Goal: Task Accomplishment & Management: Use online tool/utility

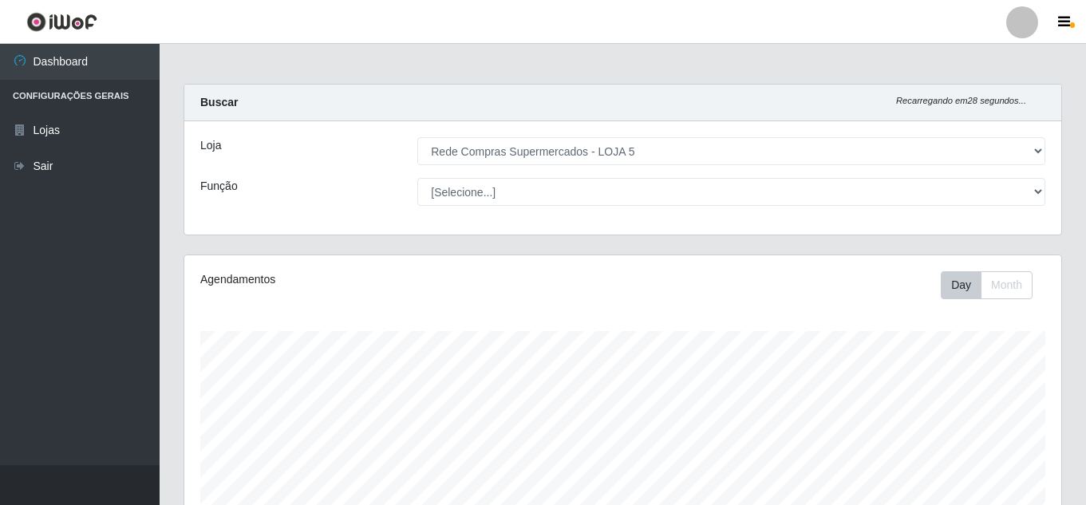
select select "397"
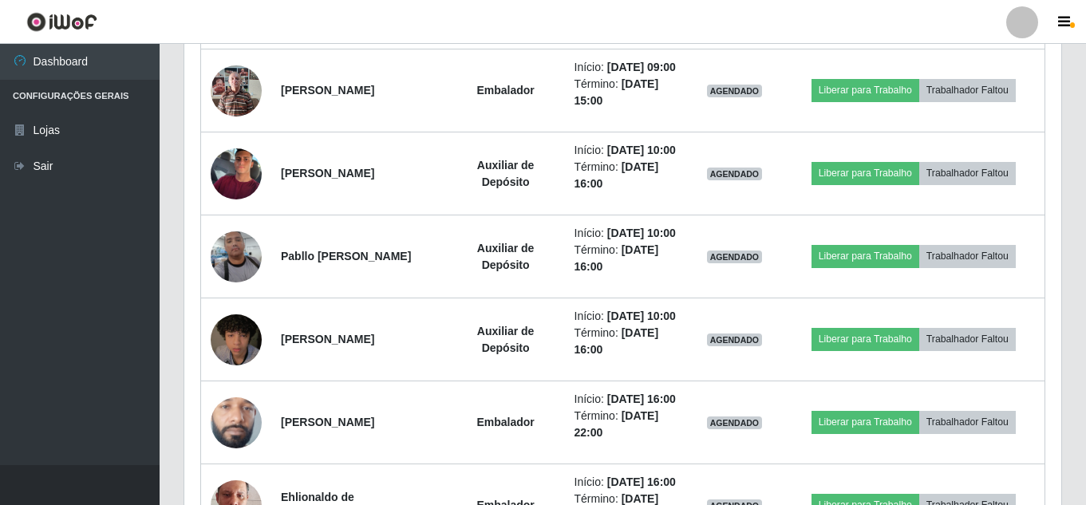
scroll to position [331, 877]
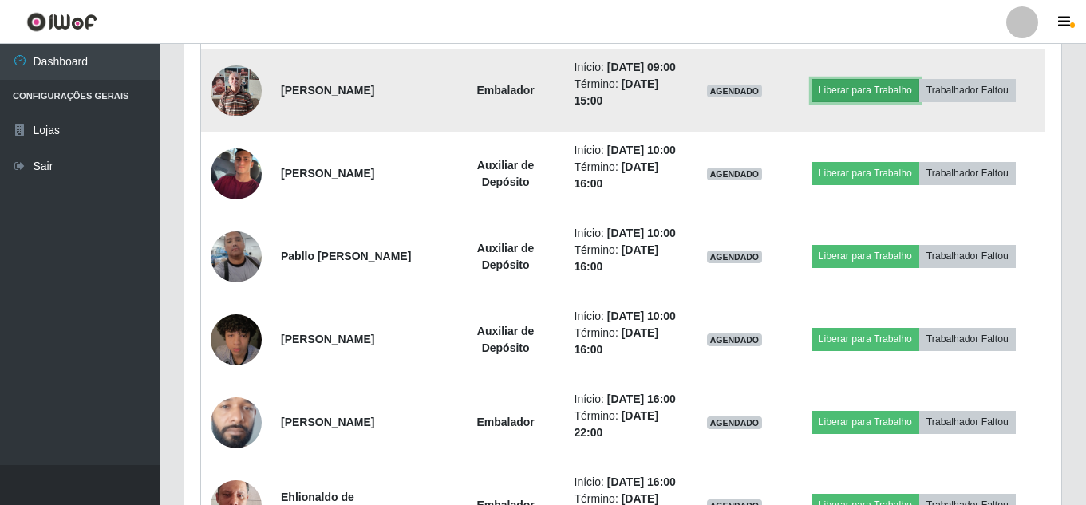
click at [899, 101] on button "Liberar para Trabalho" at bounding box center [866, 90] width 108 height 22
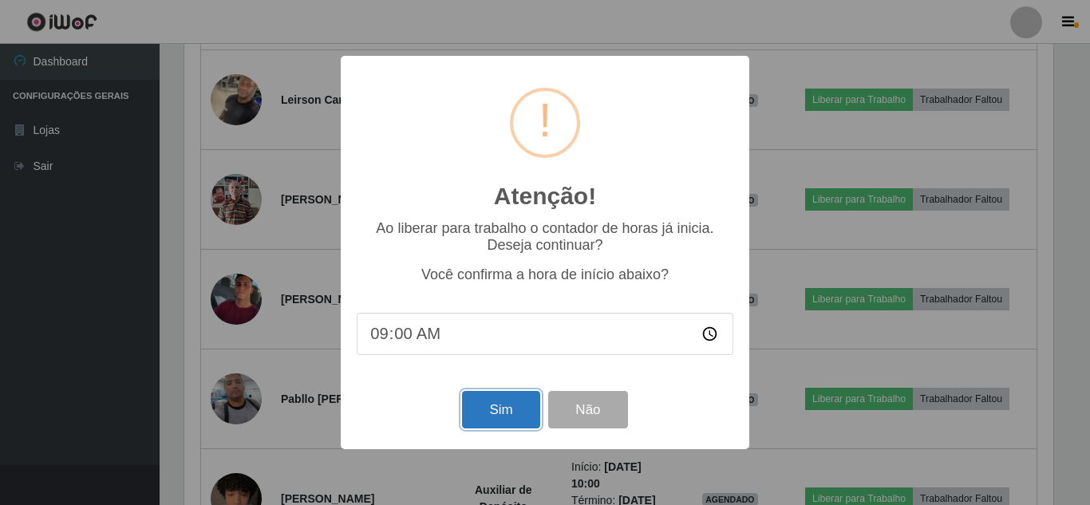
click at [515, 409] on button "Sim" at bounding box center [500, 410] width 77 height 38
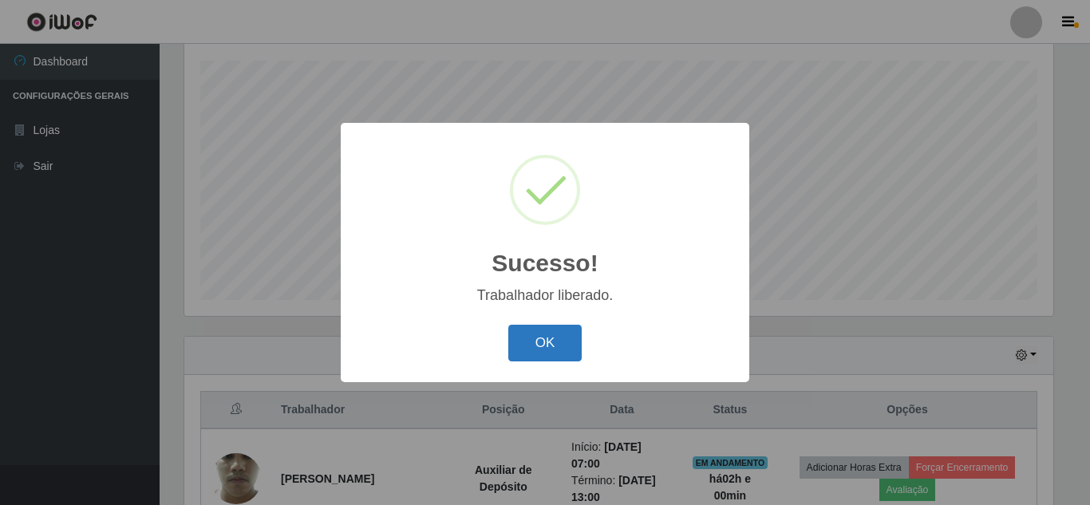
click at [536, 353] on button "OK" at bounding box center [545, 344] width 74 height 38
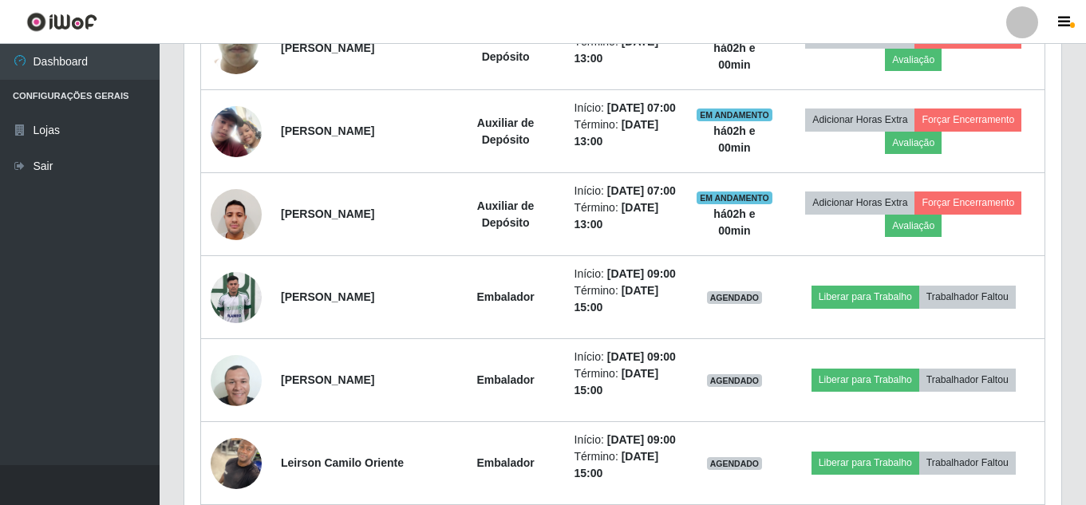
scroll to position [750, 0]
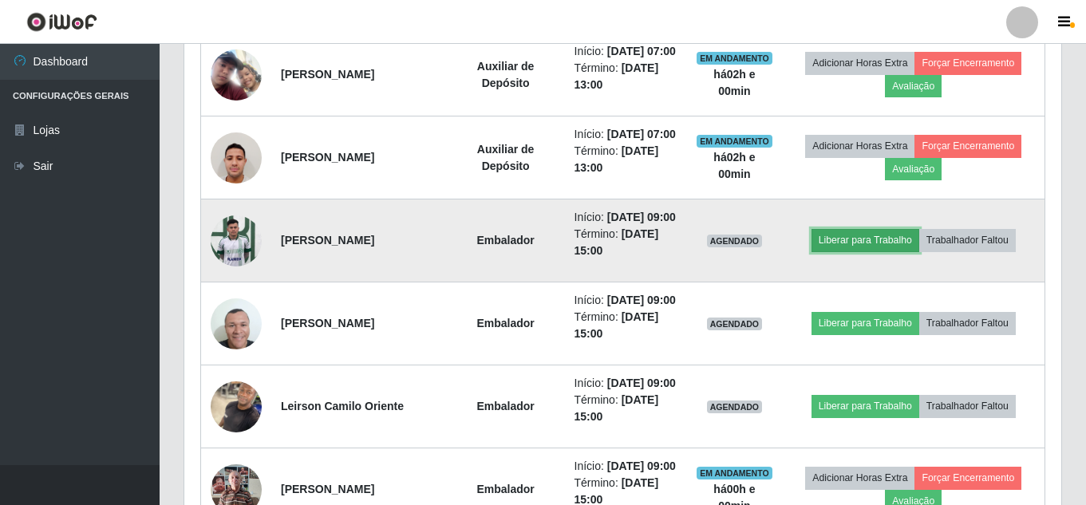
click at [860, 251] on button "Liberar para Trabalho" at bounding box center [866, 240] width 108 height 22
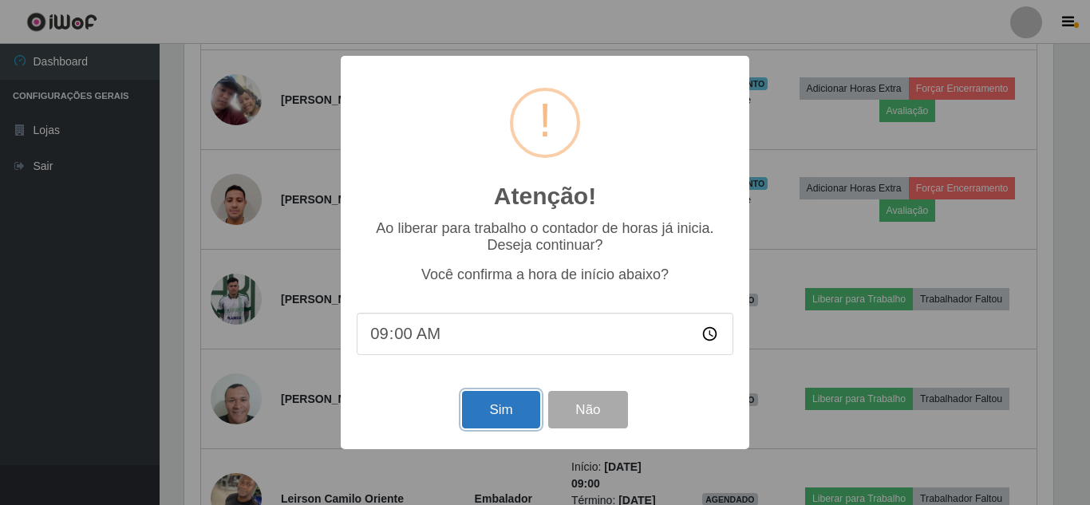
click at [513, 408] on button "Sim" at bounding box center [500, 410] width 77 height 38
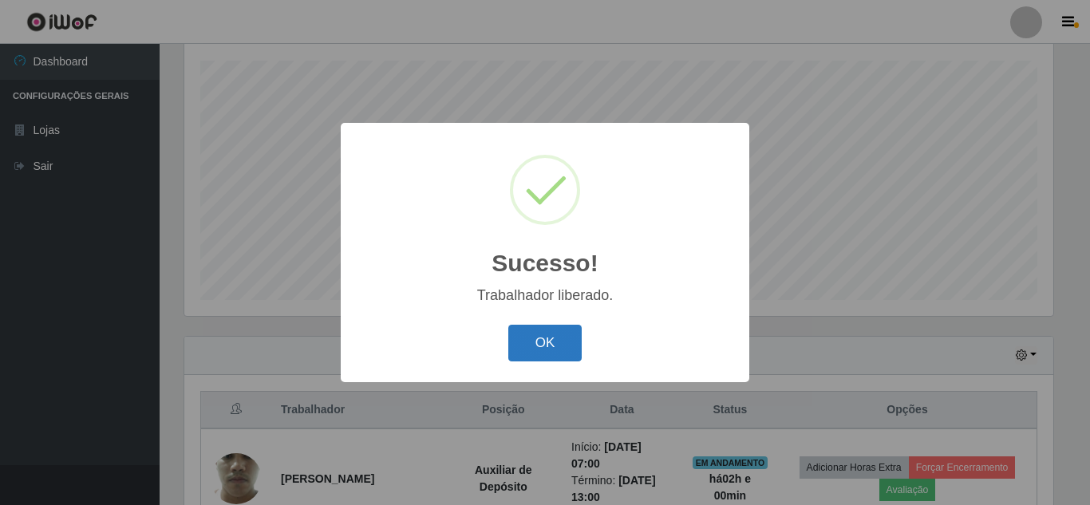
click at [538, 339] on button "OK" at bounding box center [545, 344] width 74 height 38
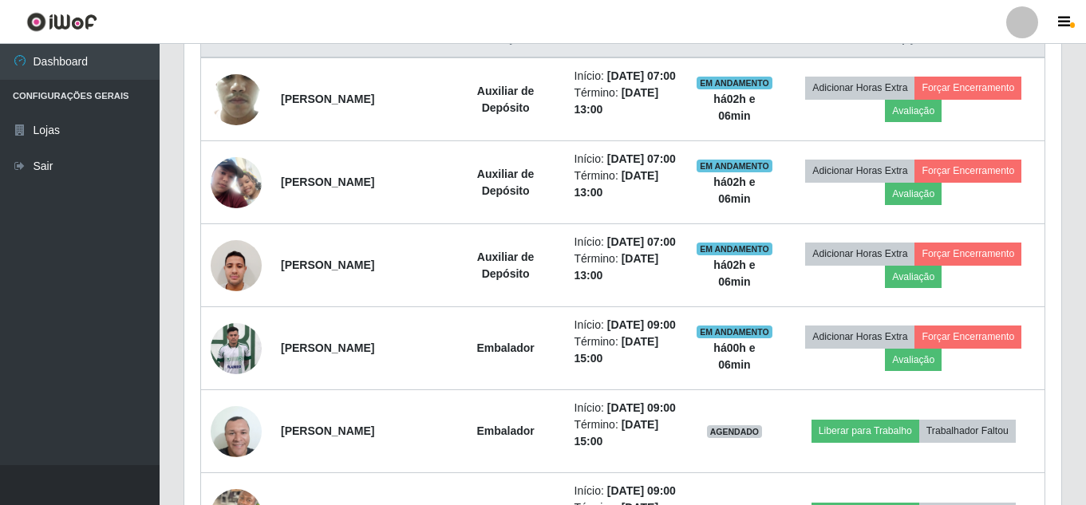
scroll to position [670, 0]
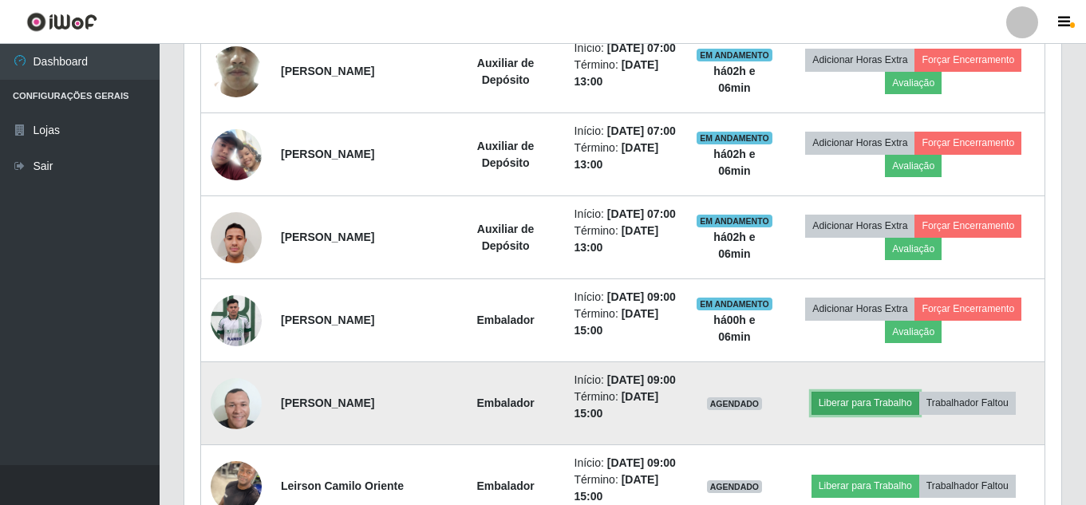
click at [855, 414] on button "Liberar para Trabalho" at bounding box center [866, 403] width 108 height 22
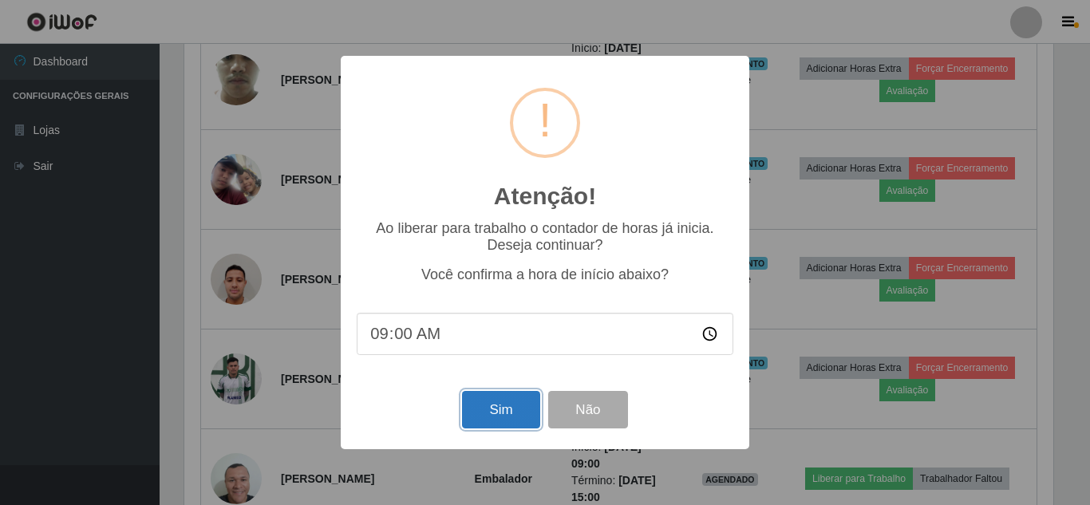
click at [481, 421] on button "Sim" at bounding box center [500, 410] width 77 height 38
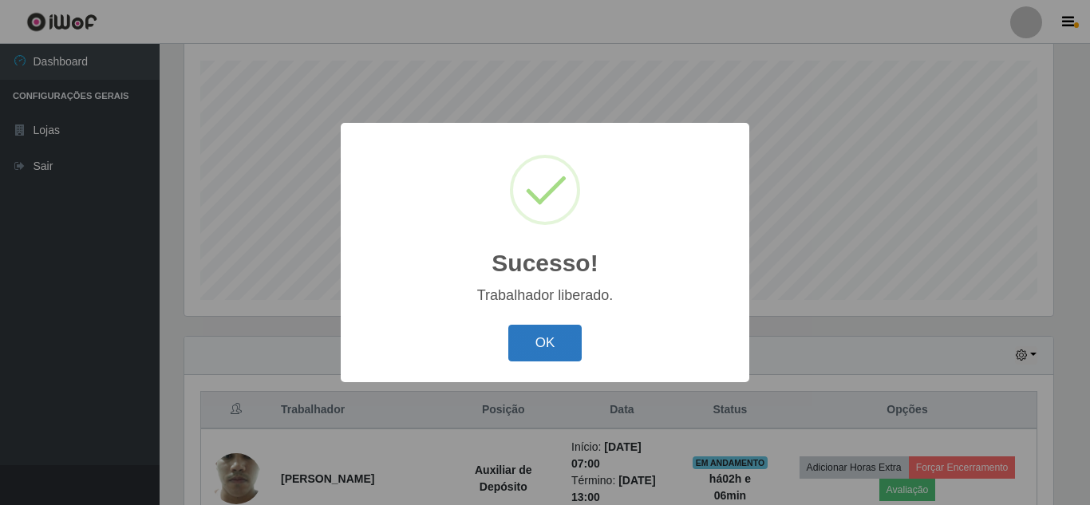
click at [524, 337] on button "OK" at bounding box center [545, 344] width 74 height 38
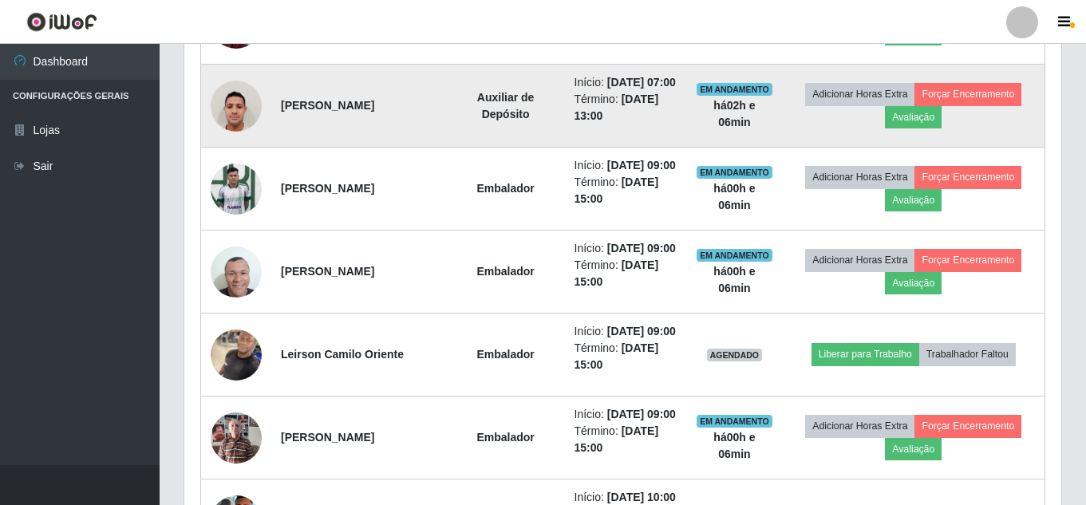
scroll to position [909, 0]
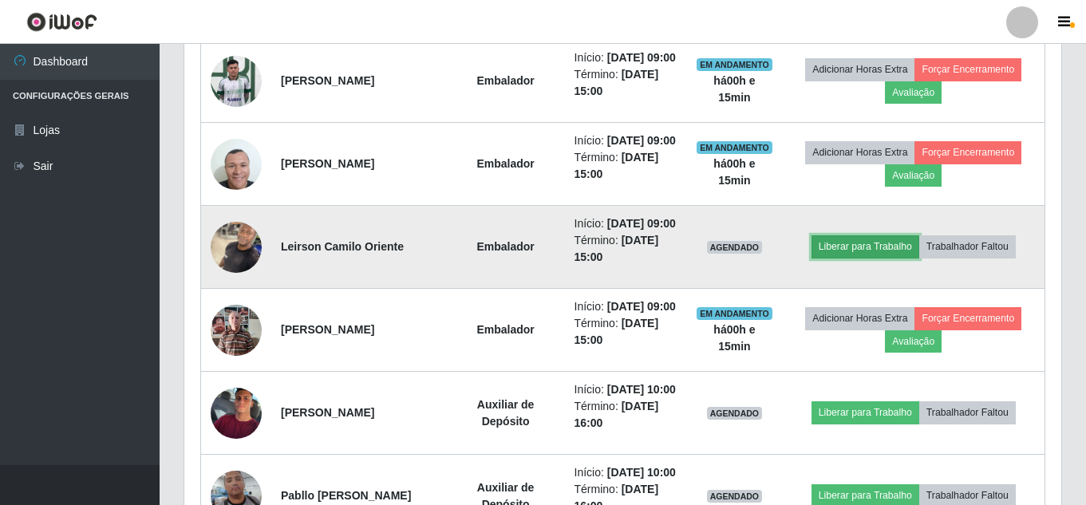
click at [909, 258] on button "Liberar para Trabalho" at bounding box center [866, 246] width 108 height 22
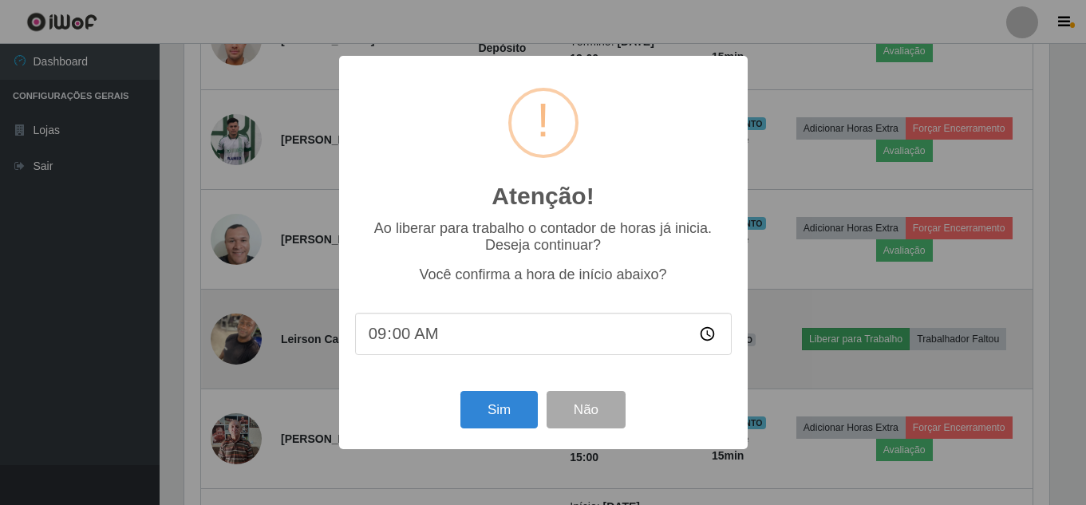
scroll to position [331, 869]
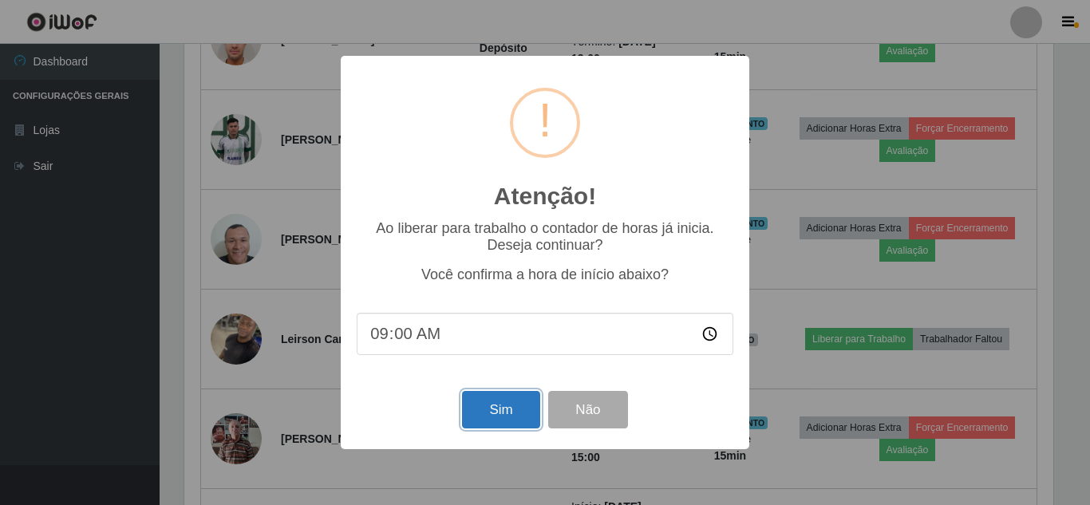
click at [493, 407] on button "Sim" at bounding box center [500, 410] width 77 height 38
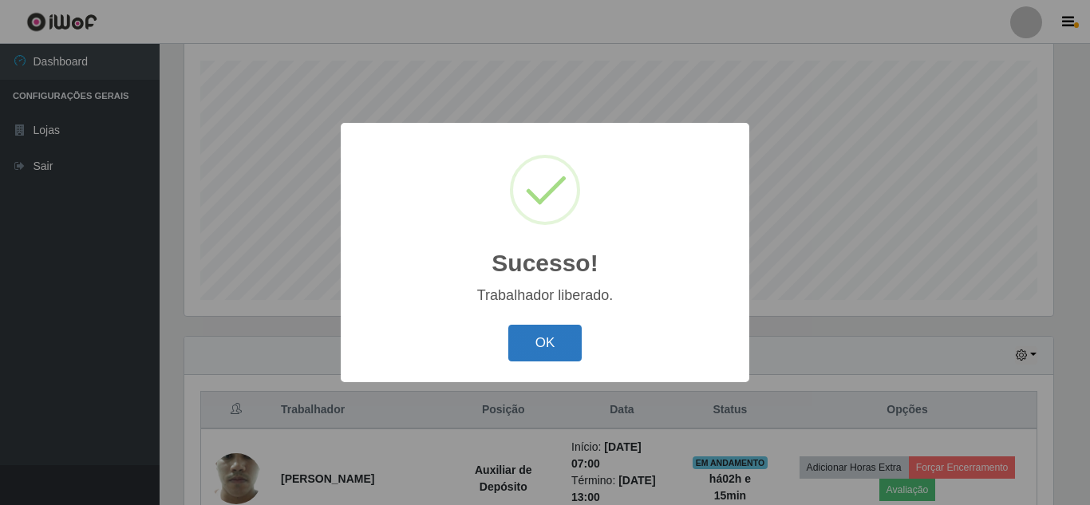
click at [560, 339] on button "OK" at bounding box center [545, 344] width 74 height 38
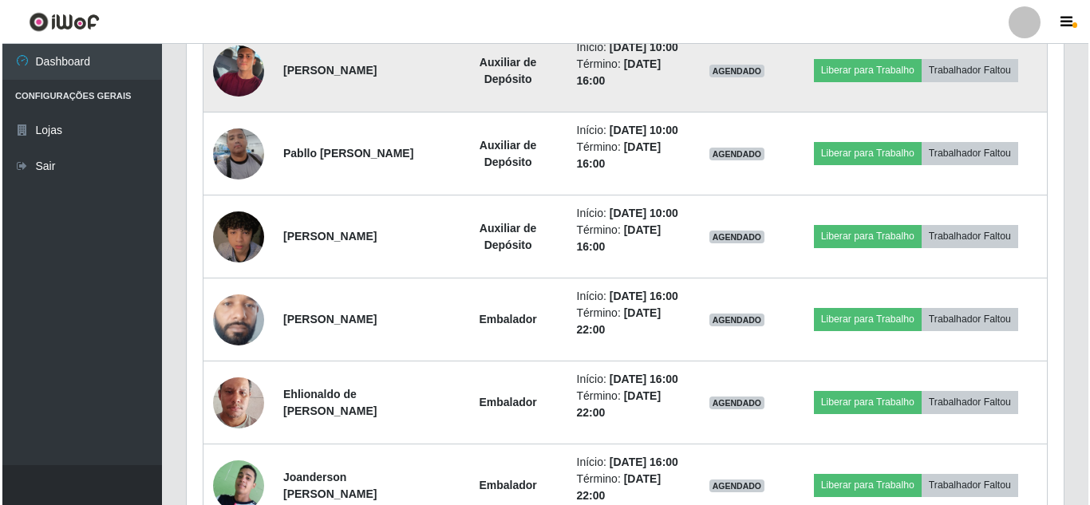
scroll to position [1288, 0]
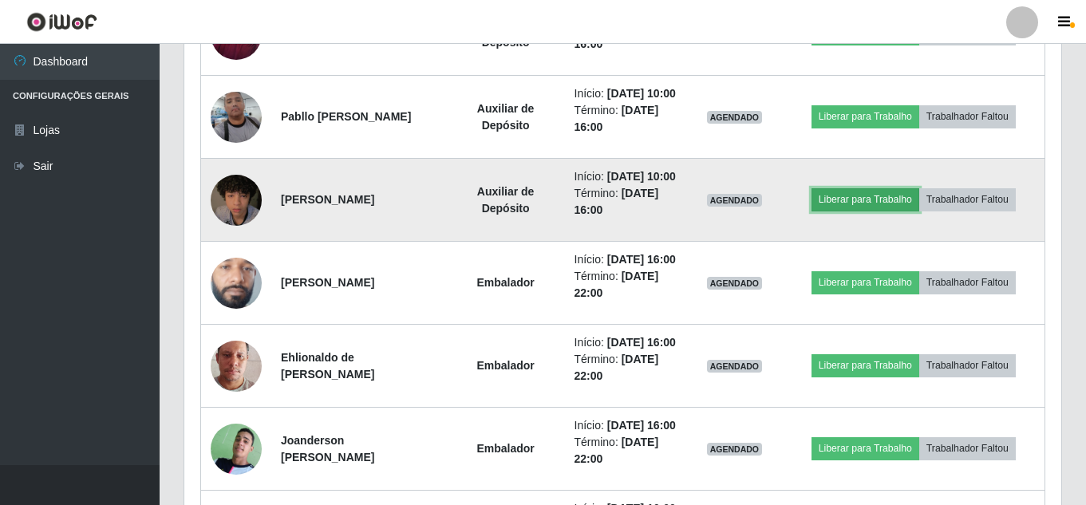
click at [843, 211] on button "Liberar para Trabalho" at bounding box center [866, 199] width 108 height 22
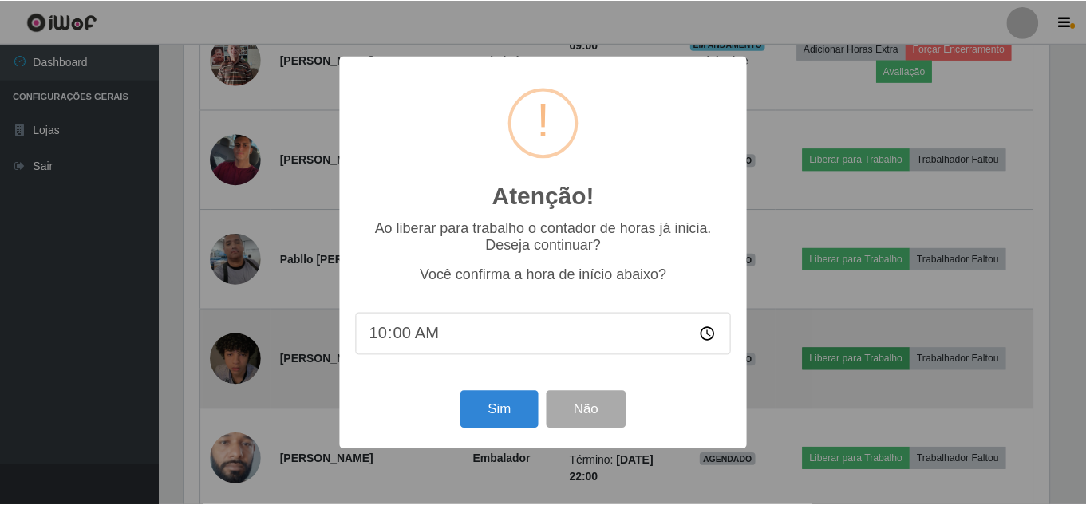
scroll to position [331, 869]
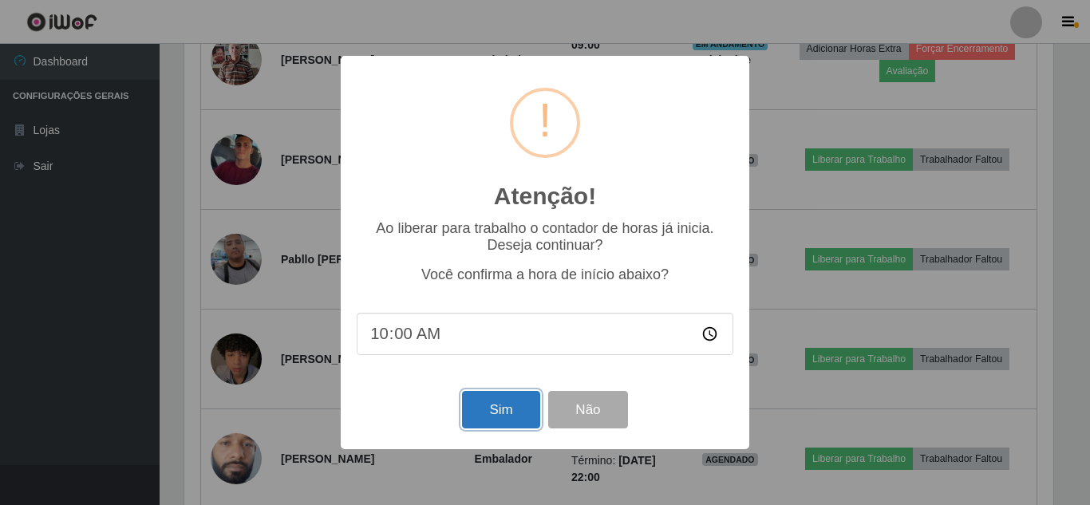
click at [484, 408] on button "Sim" at bounding box center [500, 410] width 77 height 38
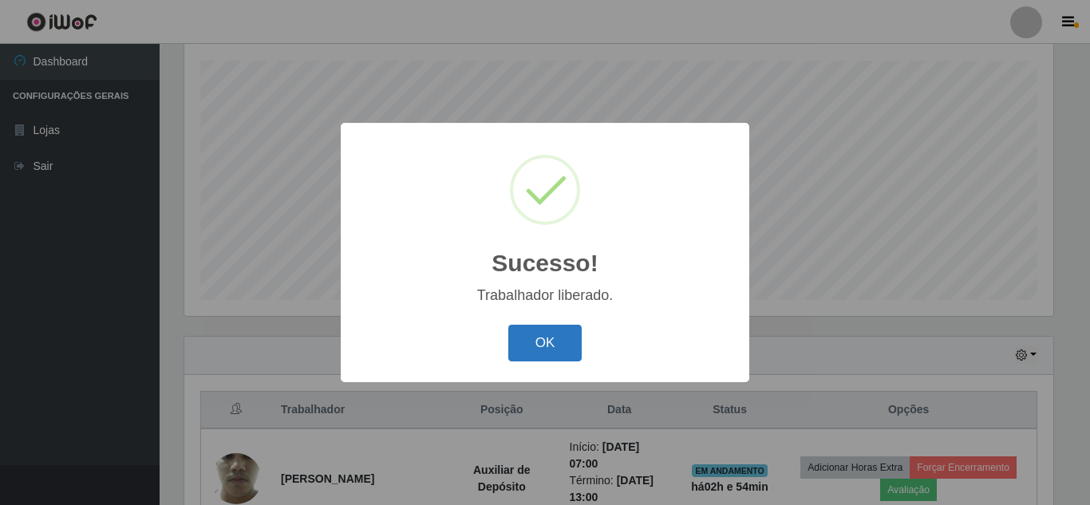
click at [540, 341] on button "OK" at bounding box center [545, 344] width 74 height 38
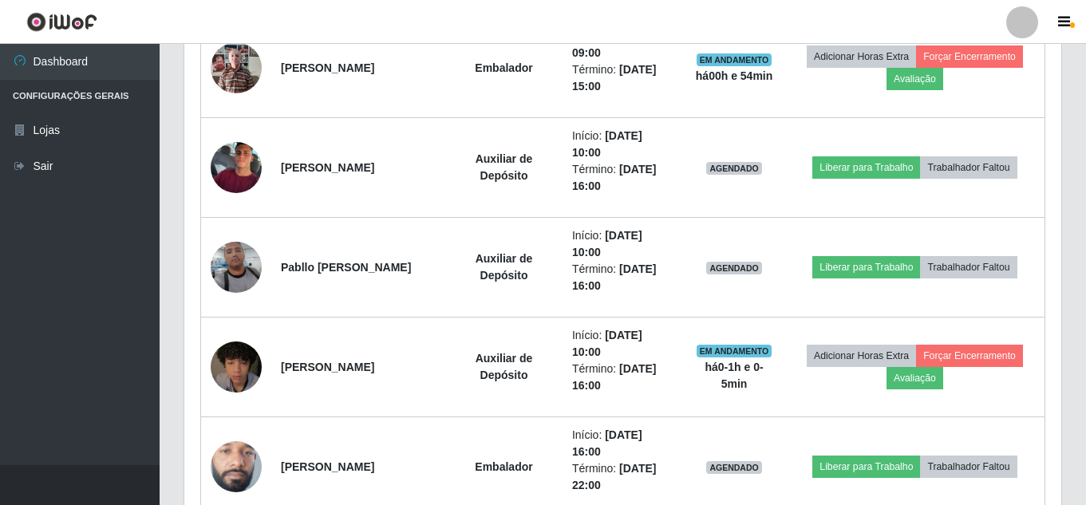
scroll to position [1308, 0]
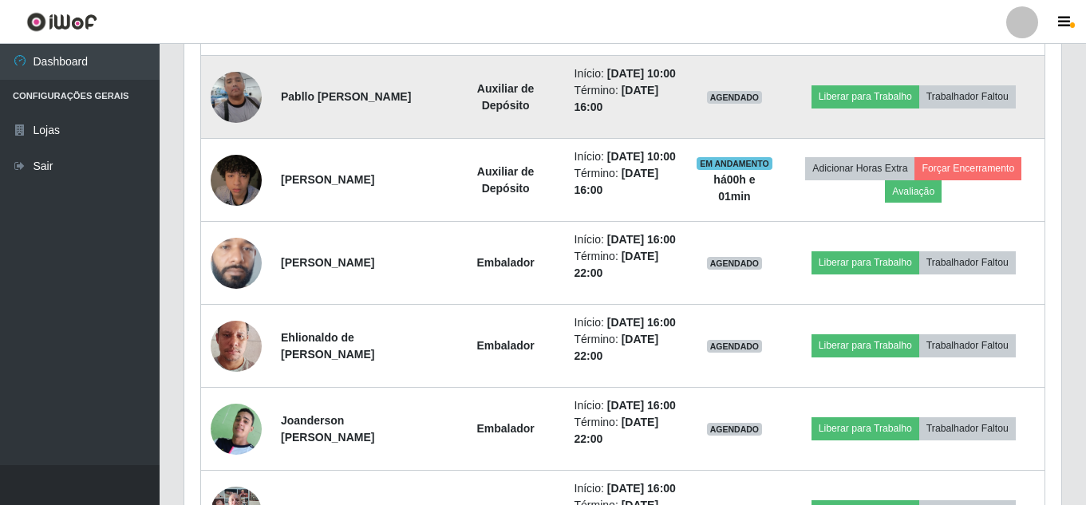
click at [223, 143] on img at bounding box center [236, 97] width 51 height 91
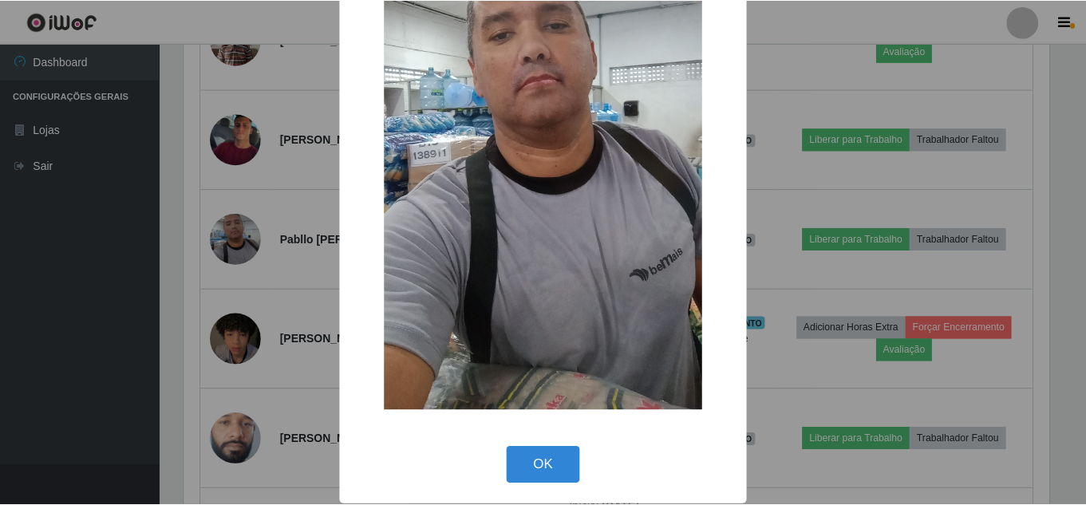
scroll to position [202, 0]
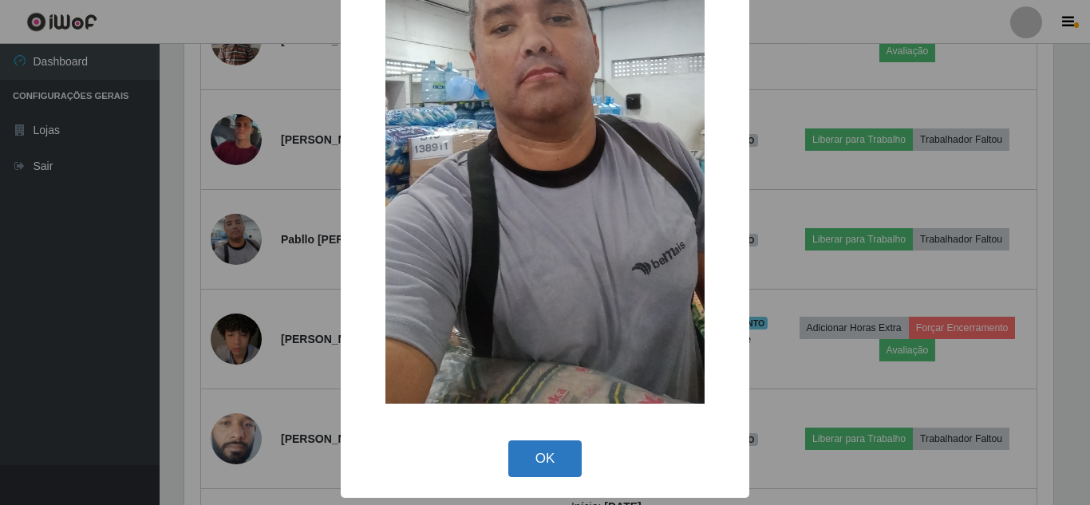
click at [541, 461] on button "OK" at bounding box center [545, 460] width 74 height 38
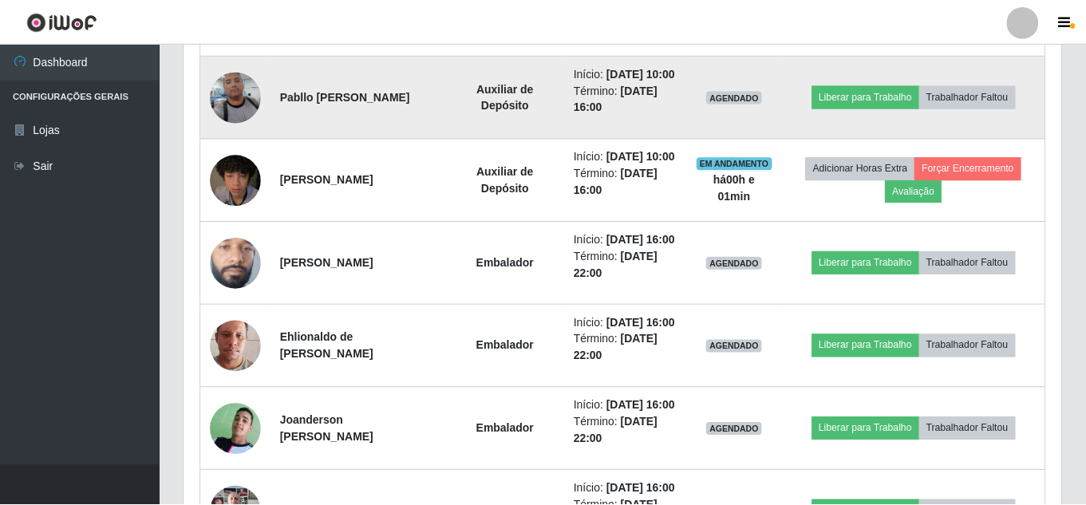
scroll to position [331, 877]
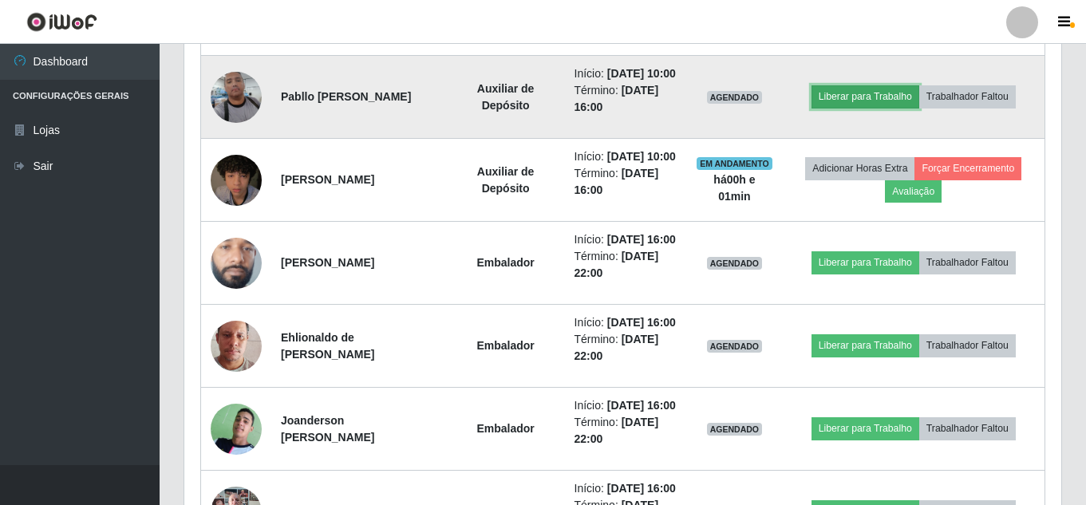
click at [842, 108] on button "Liberar para Trabalho" at bounding box center [866, 96] width 108 height 22
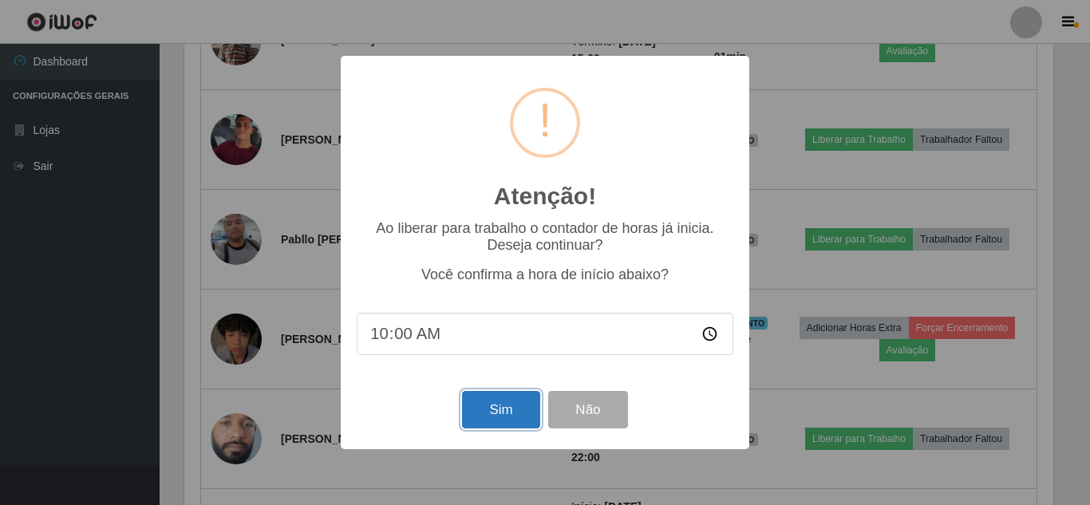
click at [465, 399] on button "Sim" at bounding box center [500, 410] width 77 height 38
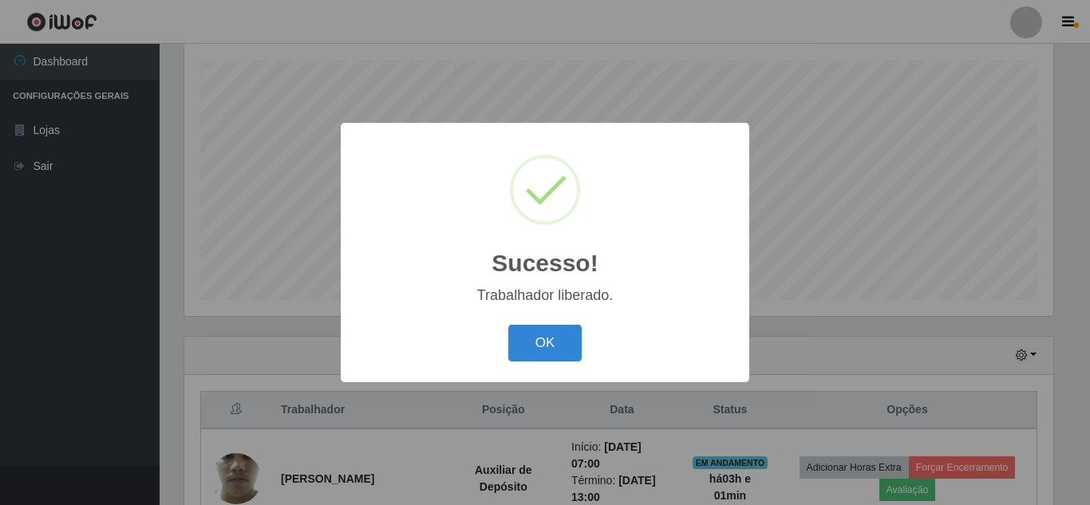
click at [508, 325] on button "OK" at bounding box center [545, 344] width 74 height 38
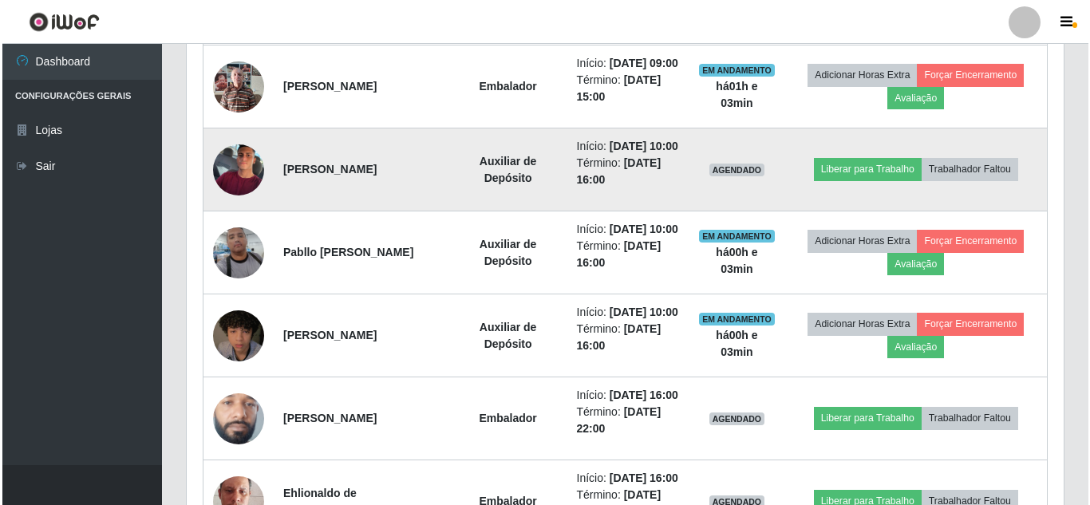
scroll to position [1149, 0]
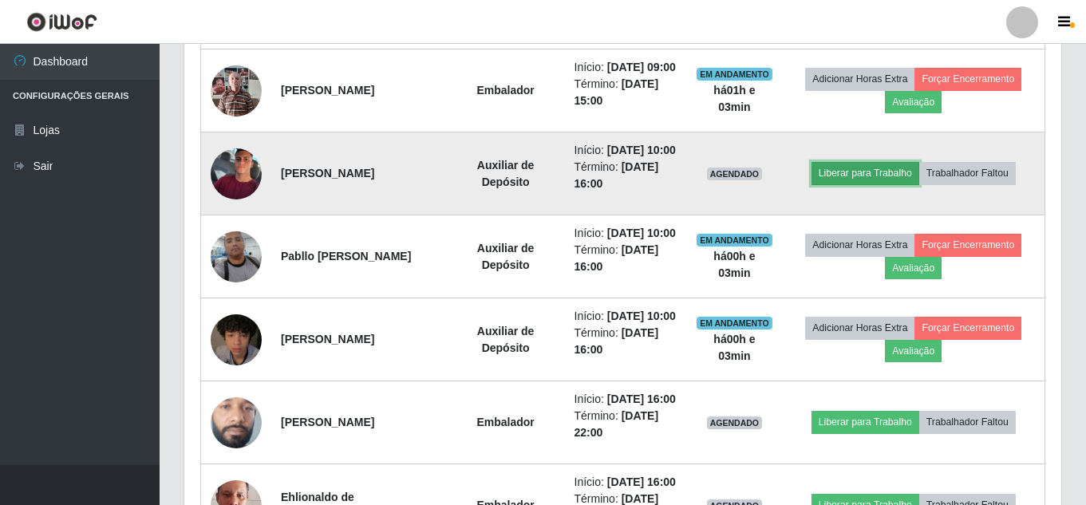
click at [883, 184] on button "Liberar para Trabalho" at bounding box center [866, 173] width 108 height 22
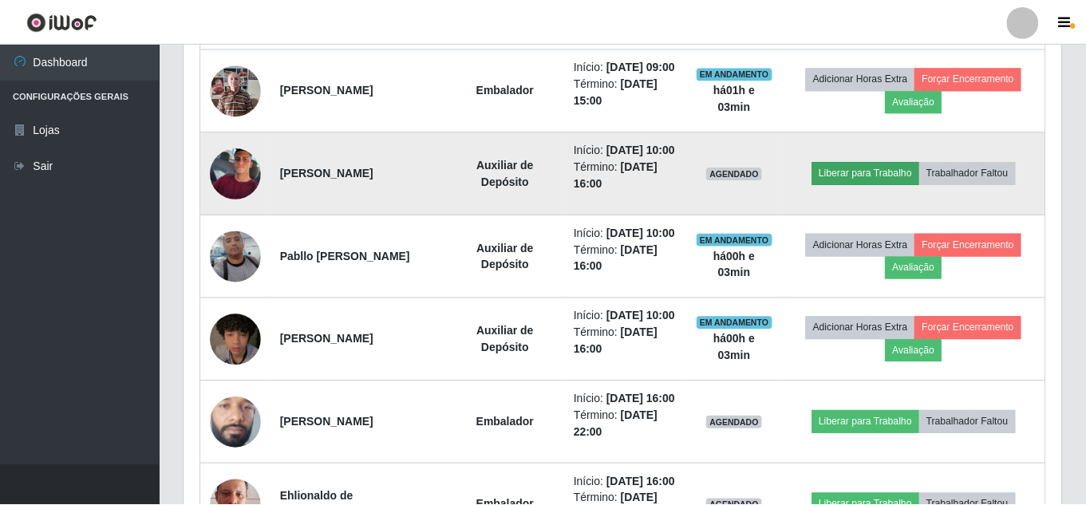
scroll to position [331, 869]
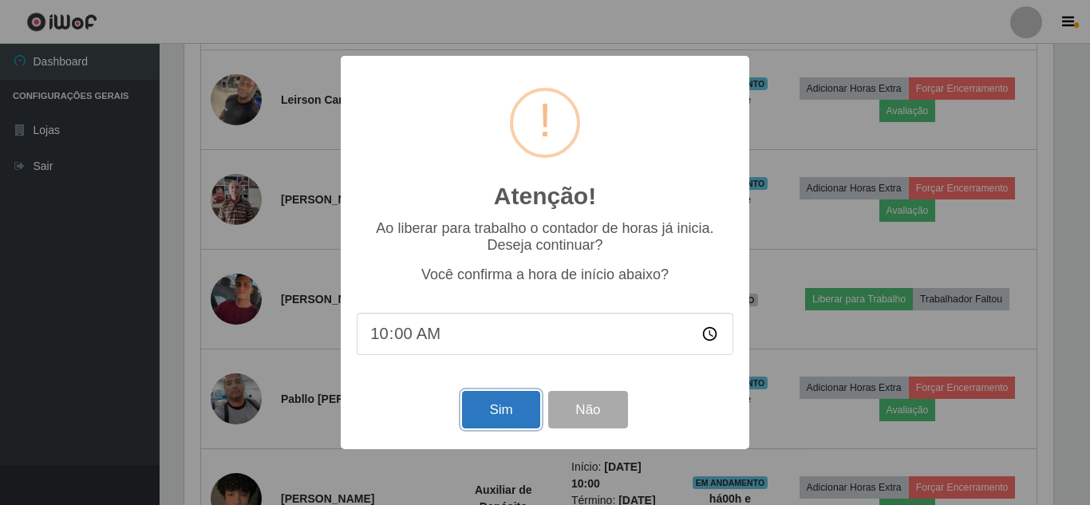
click at [508, 397] on button "Sim" at bounding box center [500, 410] width 77 height 38
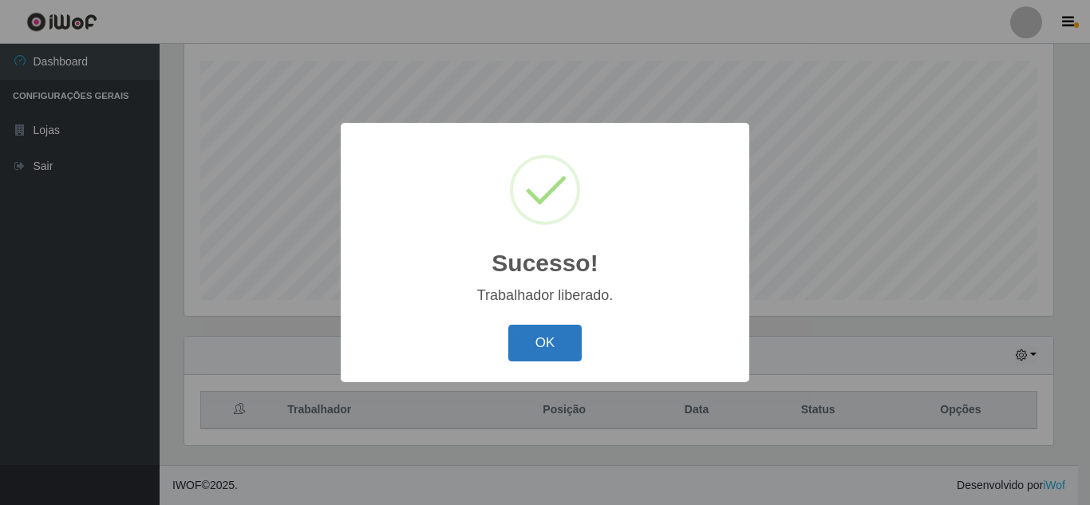
click at [552, 346] on button "OK" at bounding box center [545, 344] width 74 height 38
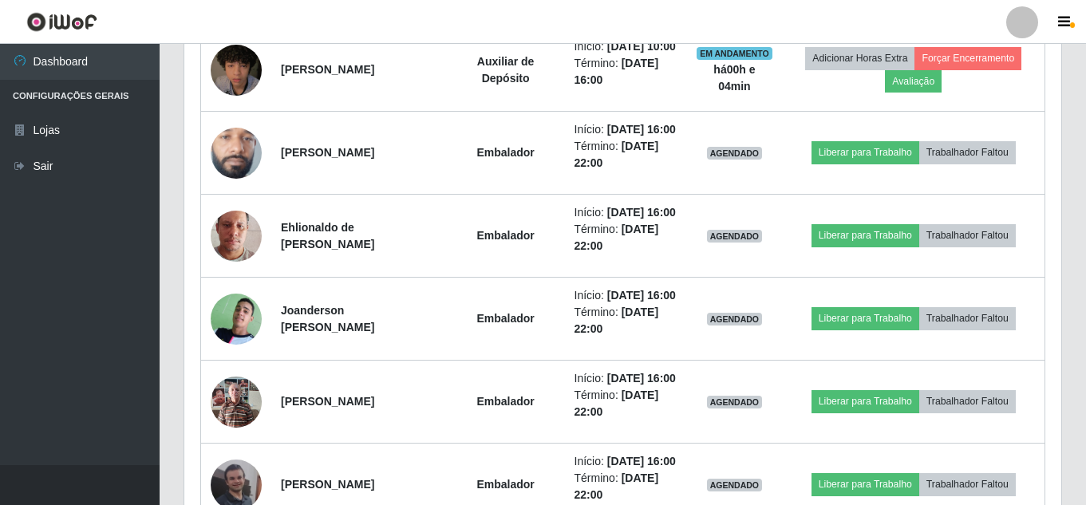
scroll to position [1468, 0]
